Goal: Task Accomplishment & Management: Use online tool/utility

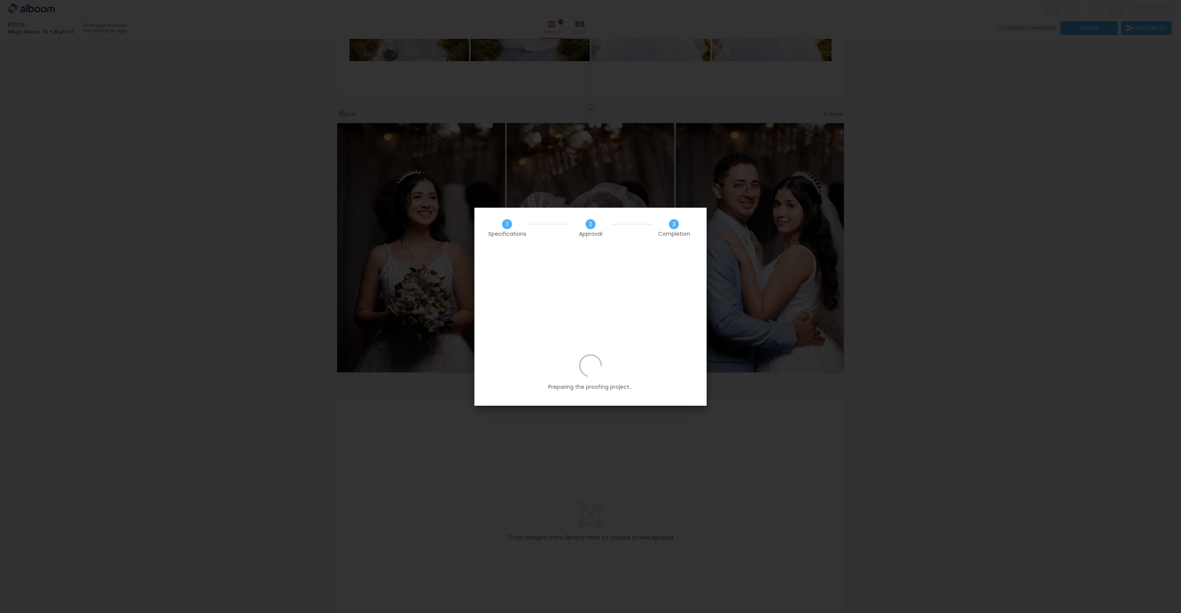
scroll to position [0, 1037]
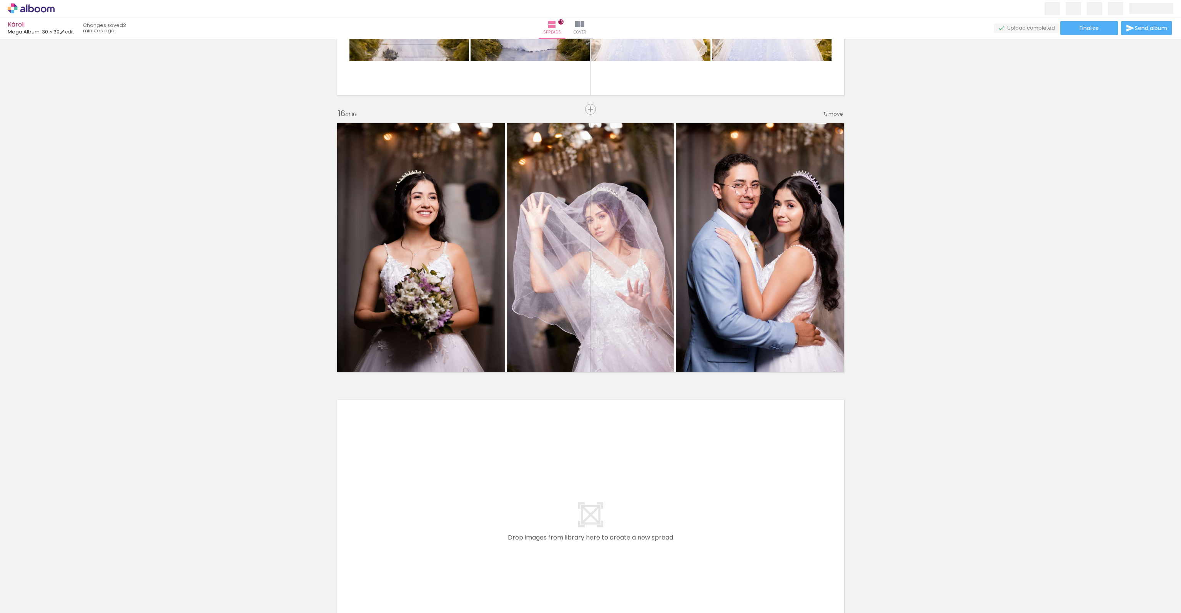
scroll to position [0, 1037]
